Goal: Task Accomplishment & Management: Use online tool/utility

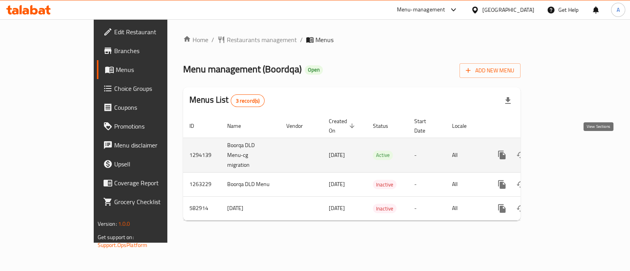
click at [562, 152] on icon "enhanced table" at bounding box center [558, 155] width 7 height 7
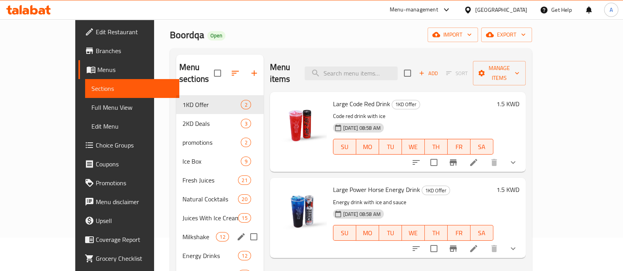
scroll to position [49, 0]
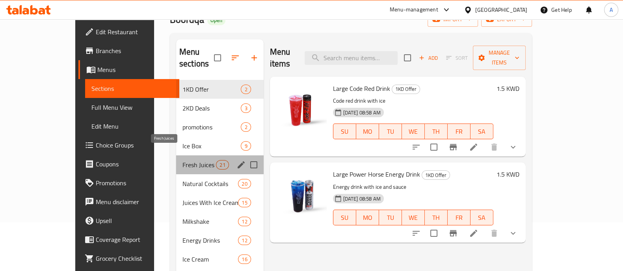
click at [182, 160] on span "Fresh Juices" at bounding box center [198, 164] width 33 height 9
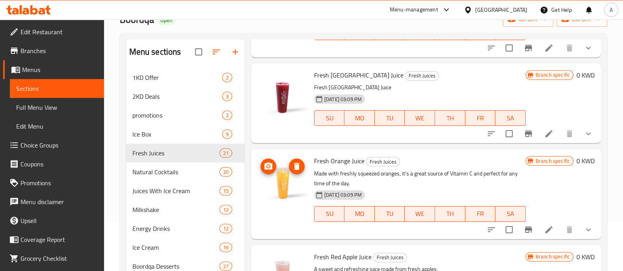
scroll to position [197, 0]
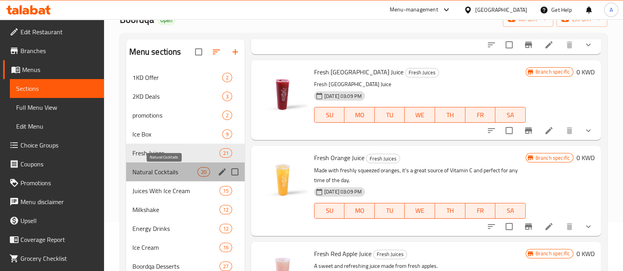
click at [140, 171] on span "Natural Cocktails" at bounding box center [164, 171] width 65 height 9
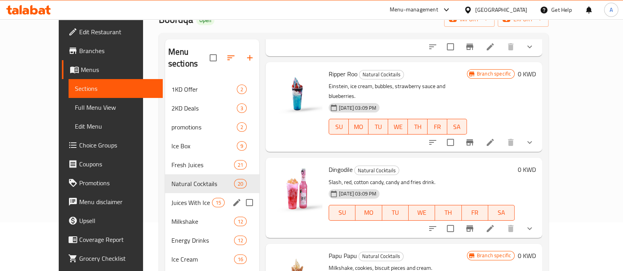
click at [167, 196] on div "Juices With Ice Cream 15" at bounding box center [212, 202] width 94 height 19
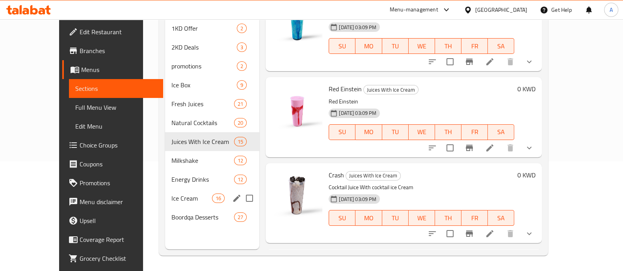
scroll to position [110, 0]
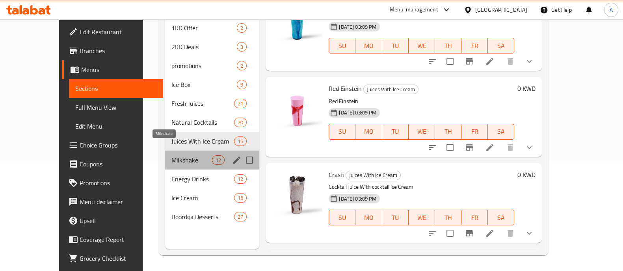
click at [171, 156] on span "Milkshake" at bounding box center [191, 160] width 41 height 9
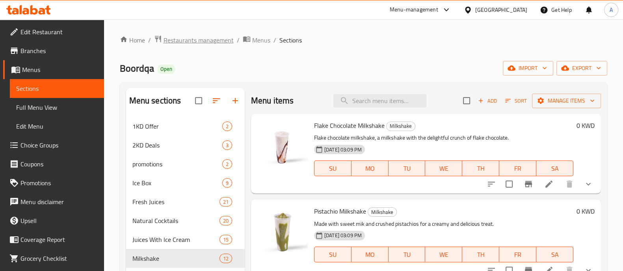
click at [201, 38] on span "Restaurants management" at bounding box center [198, 39] width 70 height 9
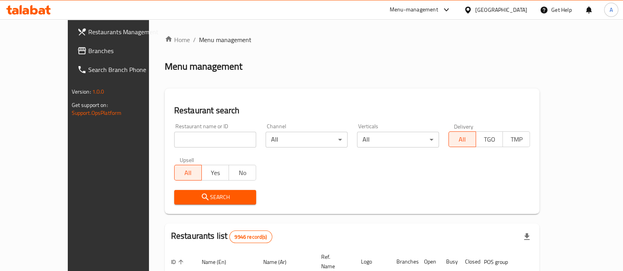
click at [175, 139] on input "search" at bounding box center [215, 140] width 82 height 16
type input "agha"
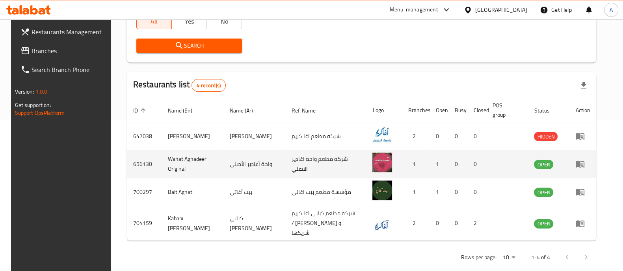
scroll to position [157, 0]
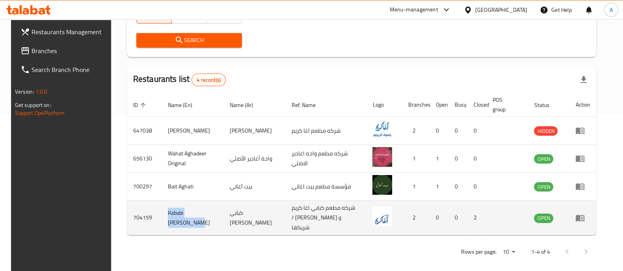
drag, startPoint x: 165, startPoint y: 217, endPoint x: 153, endPoint y: 208, distance: 14.8
click at [153, 208] on tr "704159 Kababi Agha [PERSON_NAME] اغا كريم شركه مطعم كبابي اغا كريم / [PERSON_NA…" at bounding box center [361, 218] width 469 height 35
copy tr "Kababi [PERSON_NAME]"
click at [134, 213] on td "704159" at bounding box center [144, 218] width 35 height 35
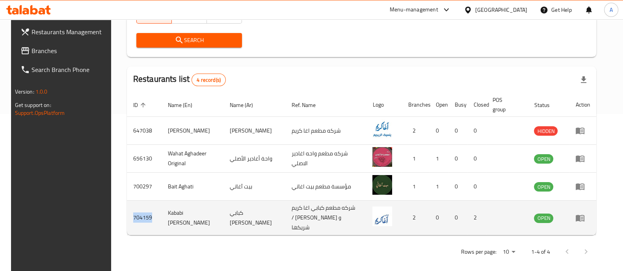
copy td "704159"
